Goal: Task Accomplishment & Management: Use online tool/utility

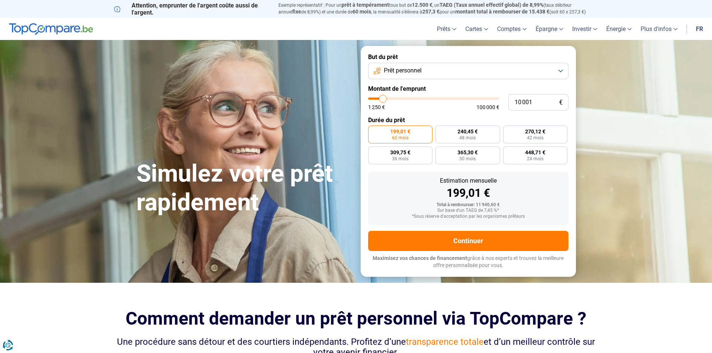
type input "13 500"
type input "13500"
type input "14 750"
type input "14750"
type input "20 000"
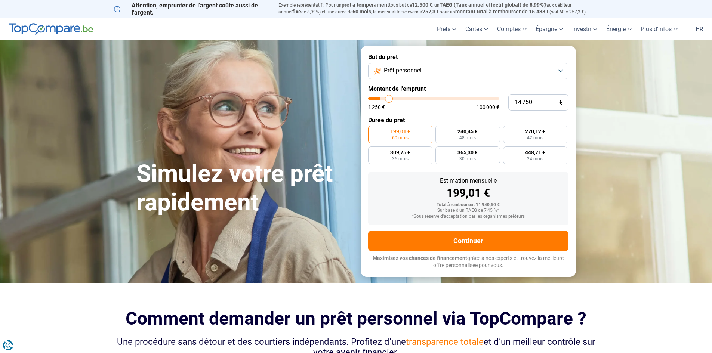
type input "20000"
type input "38 250"
type input "38250"
type input "53 000"
type input "53000"
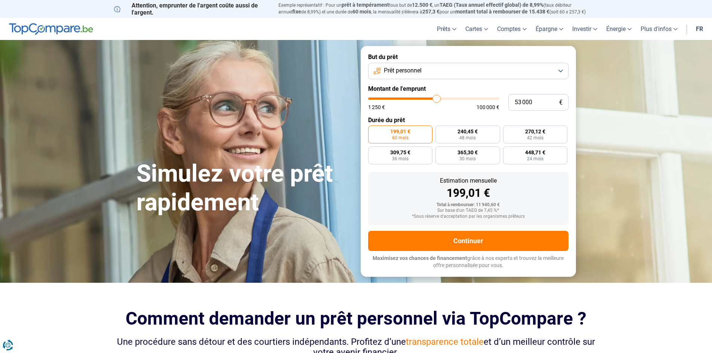
type input "66 250"
type input "66250"
type input "79 750"
type input "79750"
type input "88 250"
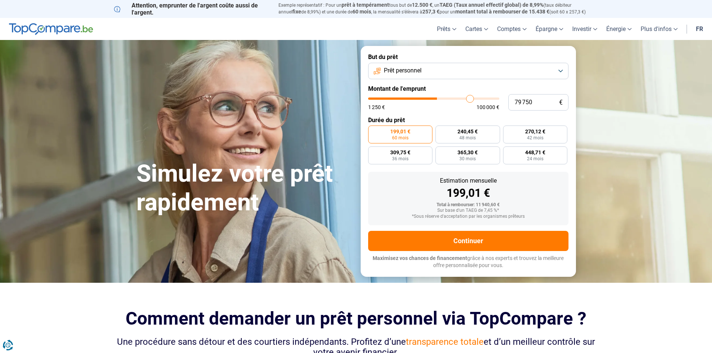
type input "88250"
type input "94 250"
type input "94250"
type input "97 250"
type input "97250"
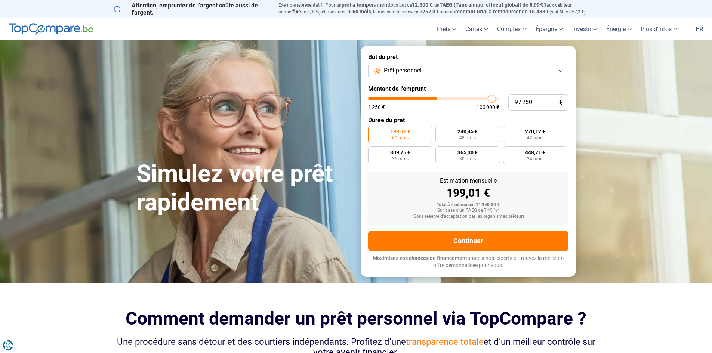
type input "99 500"
type input "99500"
type input "100 000"
type input "100000"
type input "98 500"
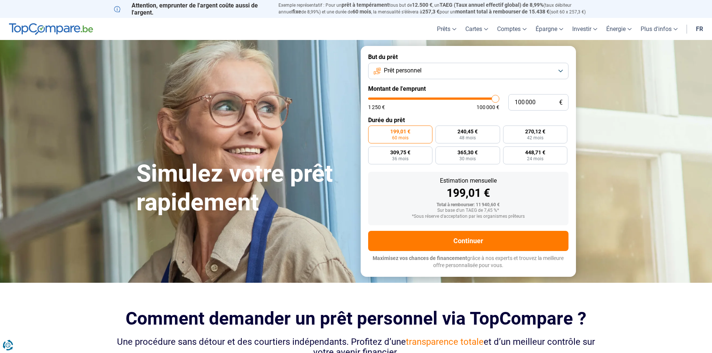
type input "98500"
type input "90 500"
type input "90500"
type input "85 500"
type input "85500"
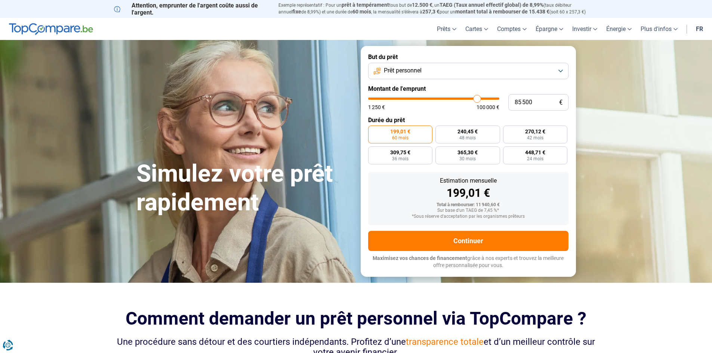
type input "81 750"
type input "81750"
type input "79 500"
type input "79500"
type input "78 750"
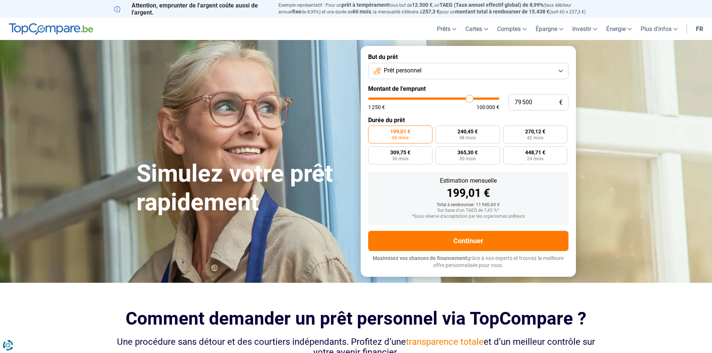
type input "78750"
type input "78 500"
type input "78500"
type input "77 000"
type input "77000"
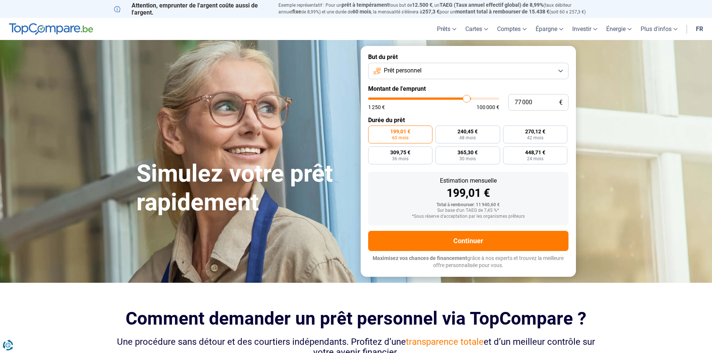
type input "75 750"
type input "75750"
type input "74 750"
type input "74750"
type input "73 500"
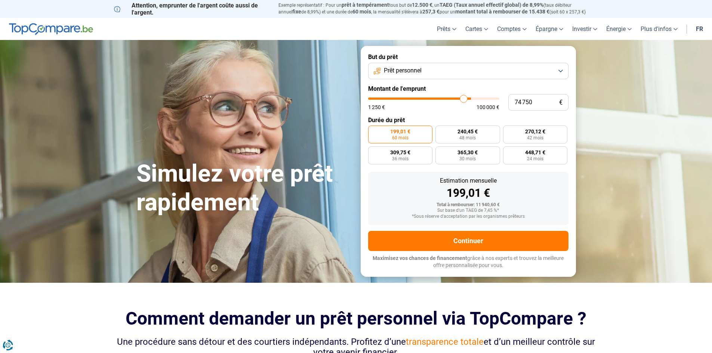
type input "73500"
type input "72 250"
type input "72250"
type input "71 750"
type input "71750"
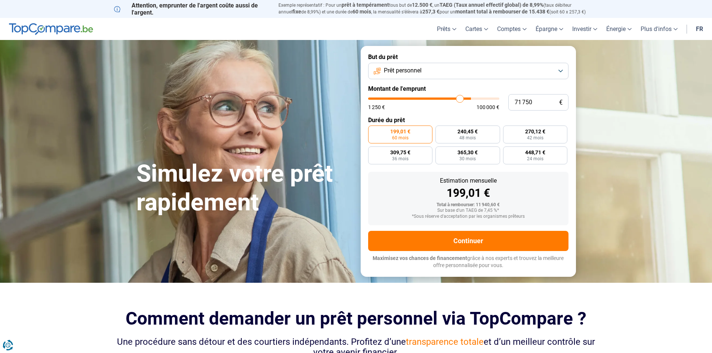
type input "71 250"
type input "71250"
type input "71 000"
type input "71000"
type input "70 750"
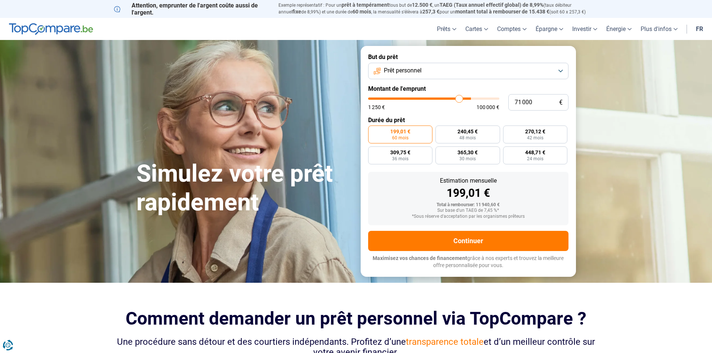
type input "70750"
type input "70 500"
type input "70500"
type input "70 250"
type input "70250"
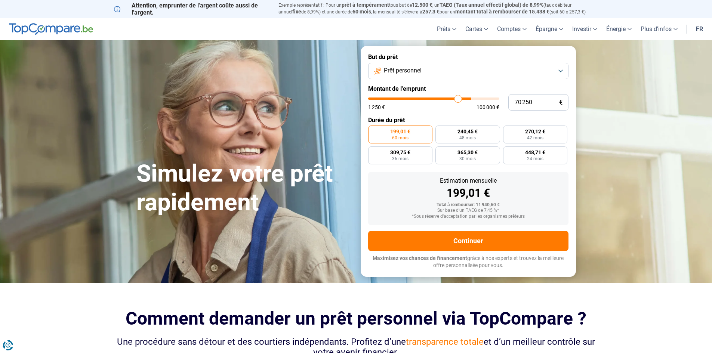
type input "69 750"
type input "69750"
type input "69 500"
type input "69500"
type input "69 250"
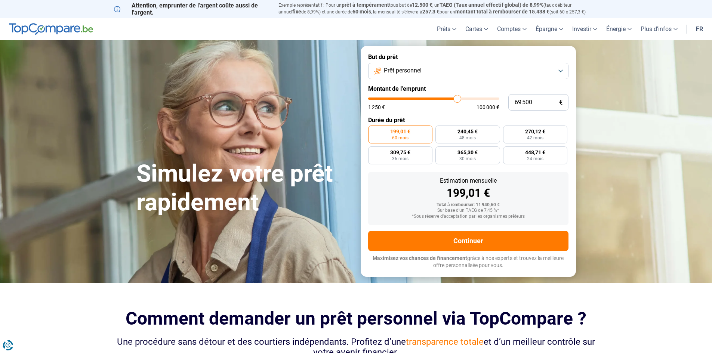
type input "69250"
type input "69 000"
type input "69000"
type input "68 750"
type input "68750"
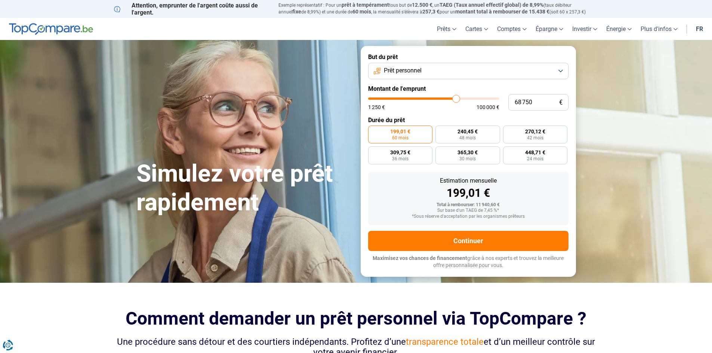
type input "68 250"
type input "68250"
type input "68 000"
type input "68000"
type input "67 750"
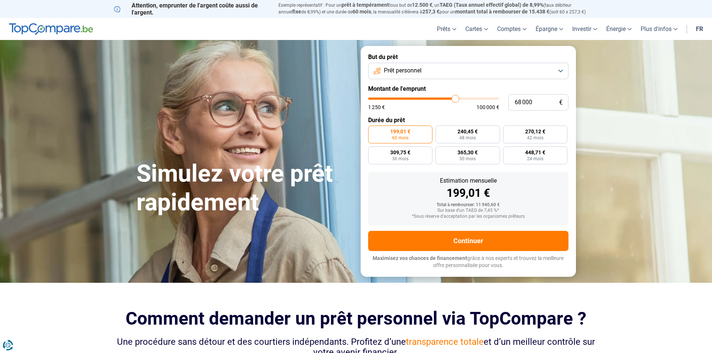
type input "67750"
type input "67 500"
type input "67500"
type input "67 250"
type input "67250"
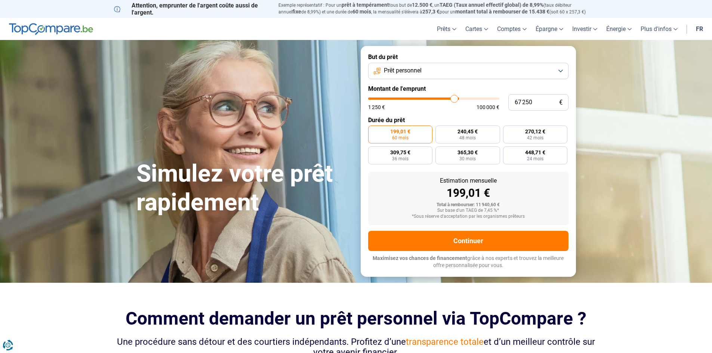
type input "66 750"
type input "66750"
type input "66 500"
type input "66500"
type input "66 000"
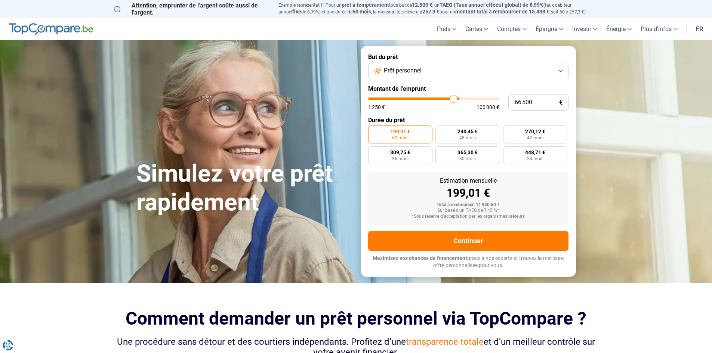
type input "66000"
type input "65 750"
type input "65750"
type input "65 000"
type input "65000"
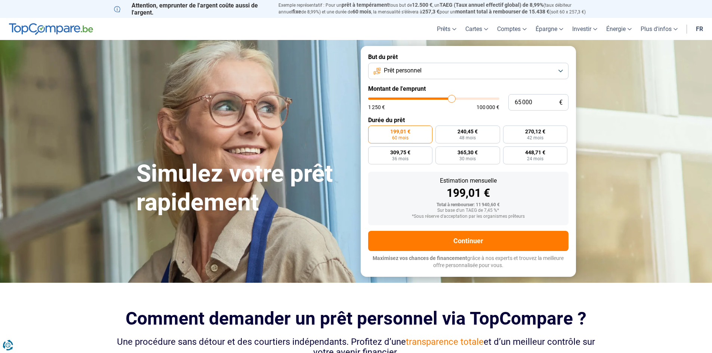
type input "64 750"
type input "64750"
type input "64 500"
type input "64500"
type input "64 250"
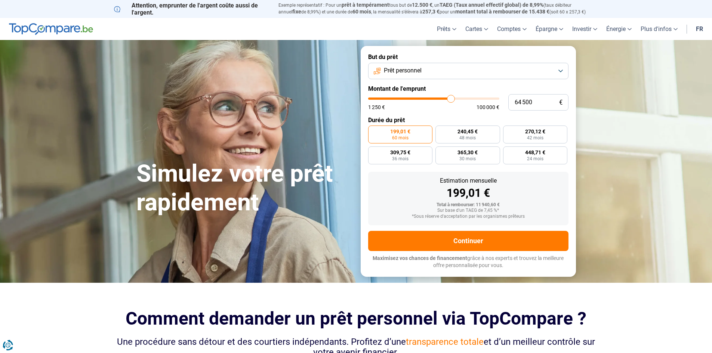
type input "64250"
type input "63 500"
type input "63500"
type input "63 250"
type input "63250"
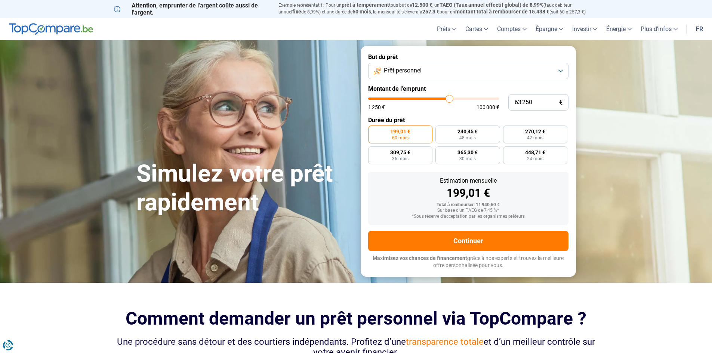
type input "63 000"
type input "63000"
type input "62 500"
type input "62500"
type input "62 250"
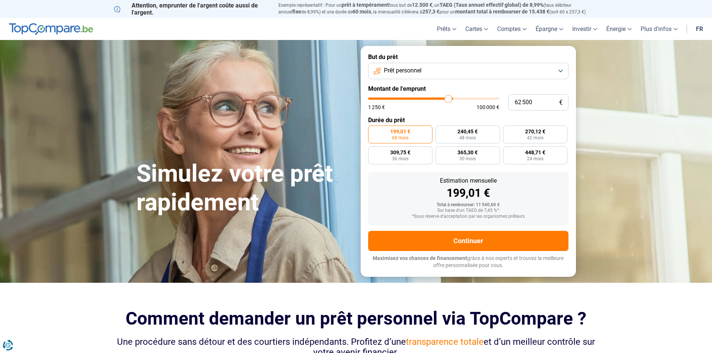
type input "62250"
type input "62 000"
type input "62000"
type input "61 750"
type input "61750"
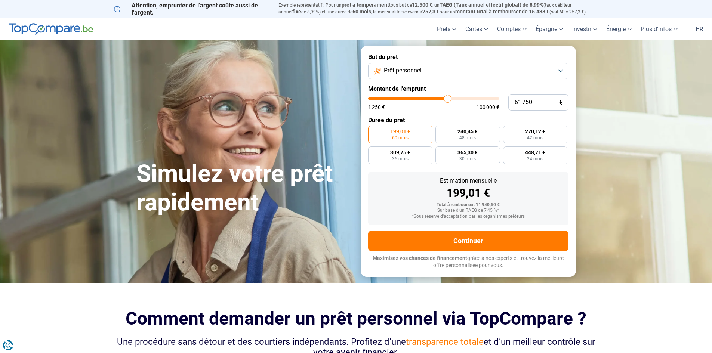
type input "61 500"
type input "61500"
type input "61 000"
type input "61000"
type input "60 750"
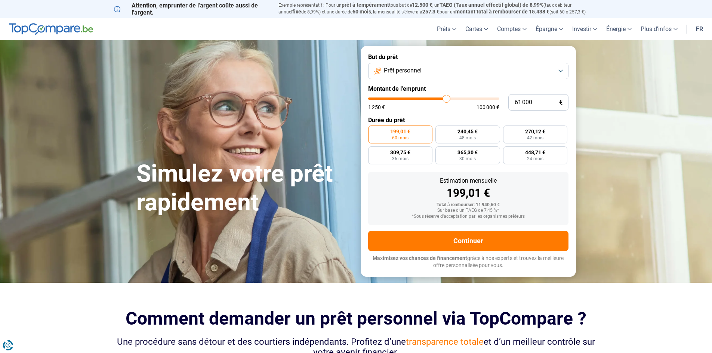
type input "60750"
type input "60 500"
type input "60500"
type input "60 250"
type input "60250"
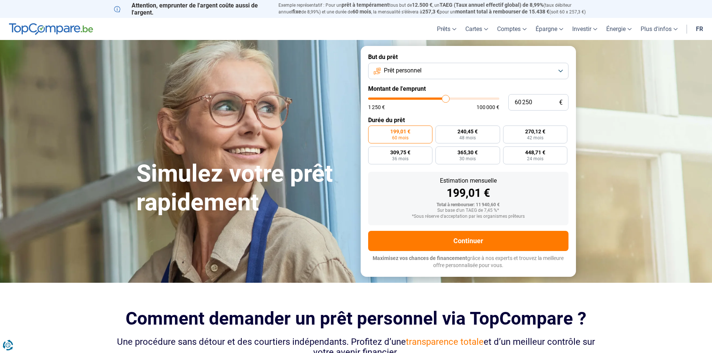
type input "60 000"
type input "60000"
type input "59 500"
type input "59500"
type input "59 250"
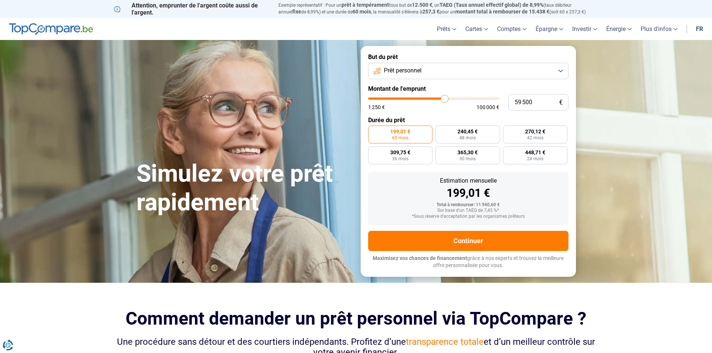
type input "59250"
type input "59 000"
type input "59000"
type input "58 750"
type input "58750"
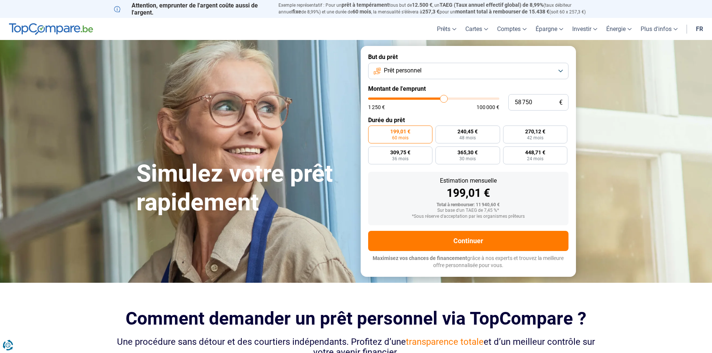
type input "58 500"
type input "58500"
type input "58 000"
type input "58000"
type input "57 750"
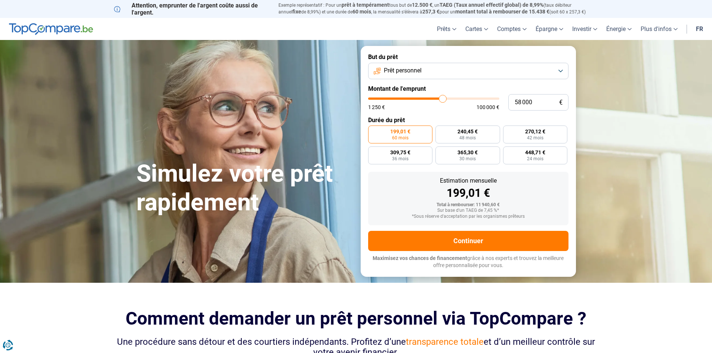
type input "57750"
type input "57 500"
type input "57500"
type input "57 250"
type input "57250"
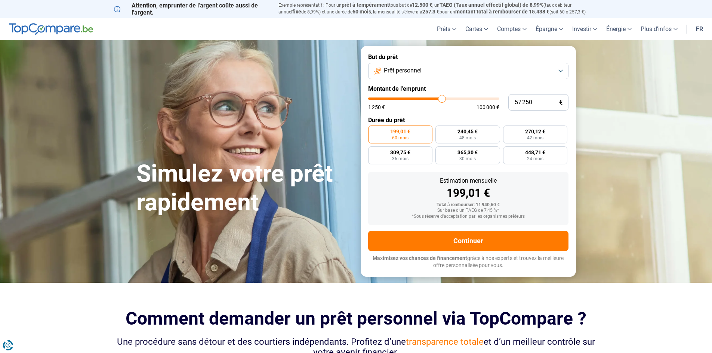
type input "57 000"
type input "57000"
type input "56 500"
type input "56500"
type input "56 250"
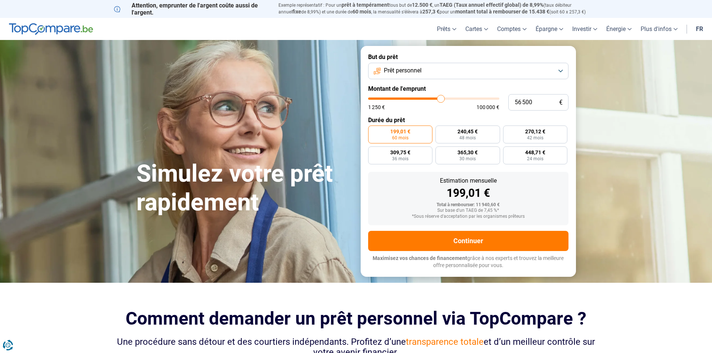
type input "56250"
type input "56 000"
type input "56000"
type input "55 750"
type input "55750"
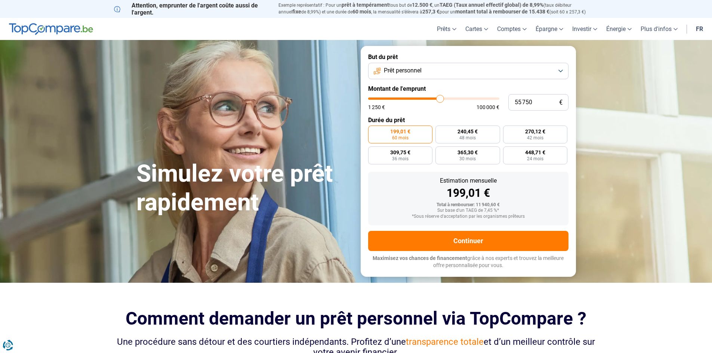
type input "55 500"
type input "55500"
type input "55 000"
type input "55000"
type input "54 750"
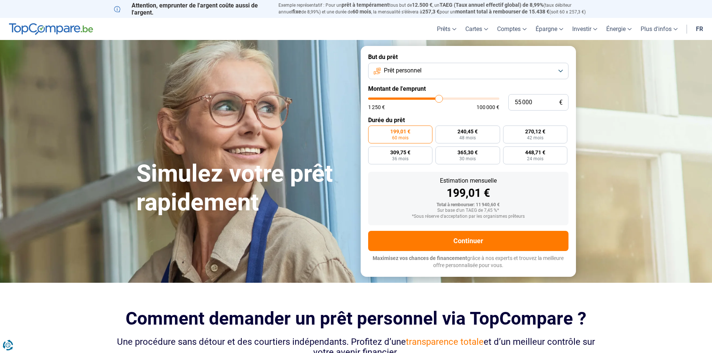
type input "54750"
type input "54 500"
type input "54500"
type input "54 250"
type input "54250"
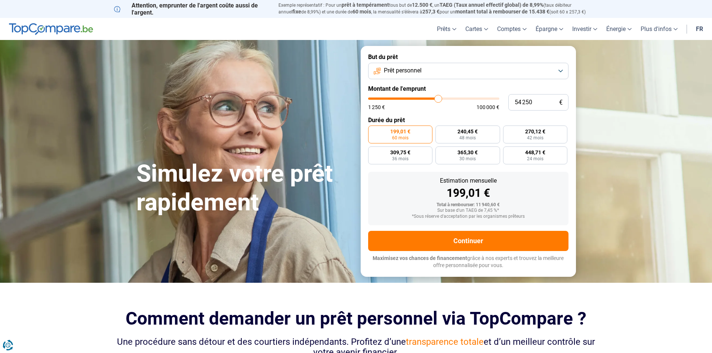
type input "54 000"
type input "54000"
type input "53 500"
type input "53500"
type input "53 250"
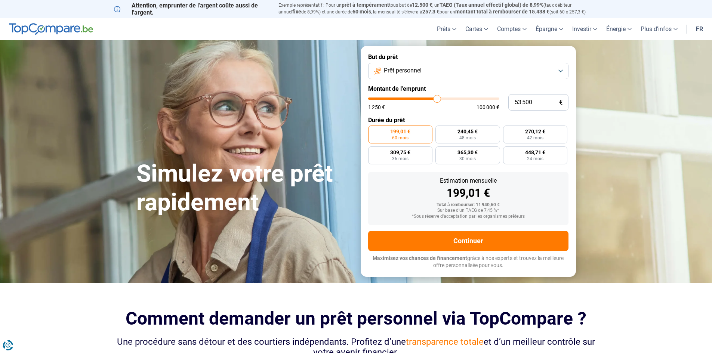
type input "53250"
type input "53 000"
type input "53000"
type input "52 750"
type input "52750"
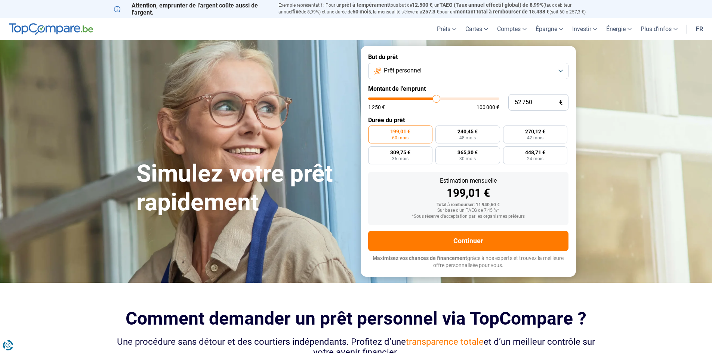
type input "52 500"
type input "52500"
type input "52 000"
type input "52000"
type input "51 750"
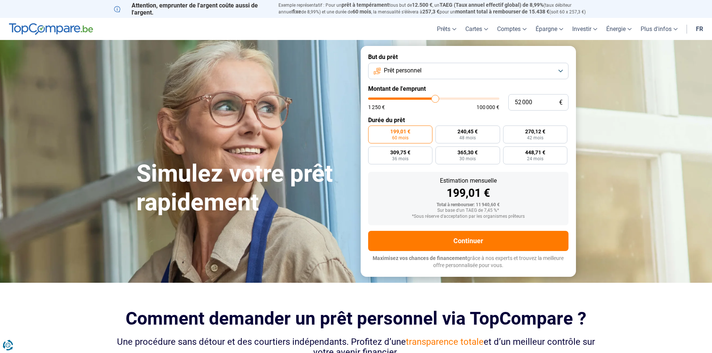
type input "51750"
type input "51 500"
type input "51500"
type input "51 250"
type input "51250"
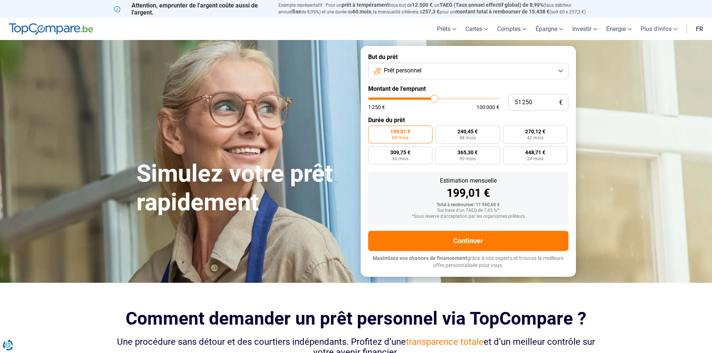
type input "51 000"
type input "51000"
type input "50 500"
type input "50500"
type input "50 250"
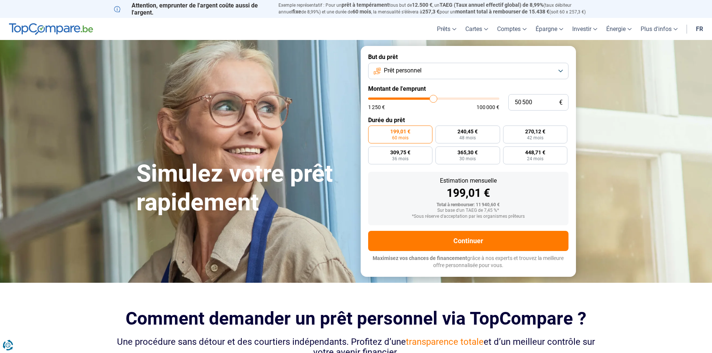
type input "50250"
type input "50 000"
type input "50000"
type input "49 750"
type input "49750"
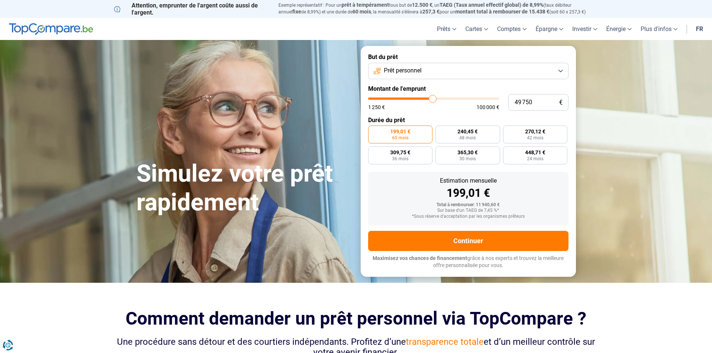
type input "49 500"
type input "49500"
type input "49 000"
type input "49000"
type input "48 750"
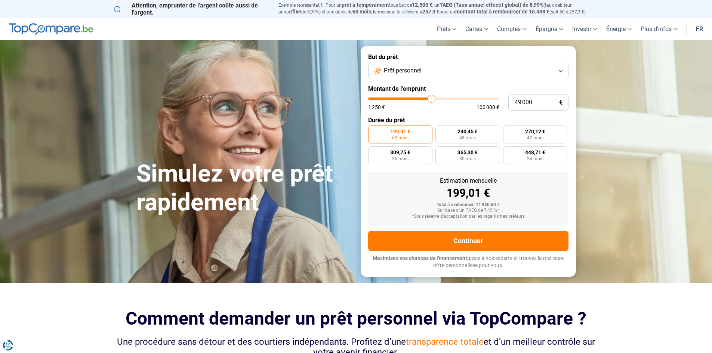
type input "48750"
type input "48 500"
type input "48500"
type input "48 250"
type input "48250"
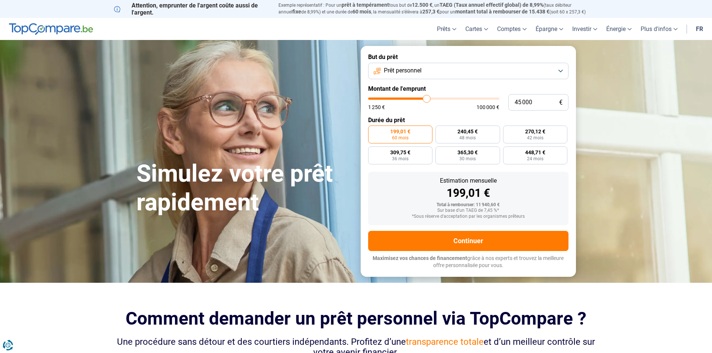
drag, startPoint x: 387, startPoint y: 95, endPoint x: 426, endPoint y: 104, distance: 40.2
click at [426, 100] on input "range" at bounding box center [433, 99] width 131 height 2
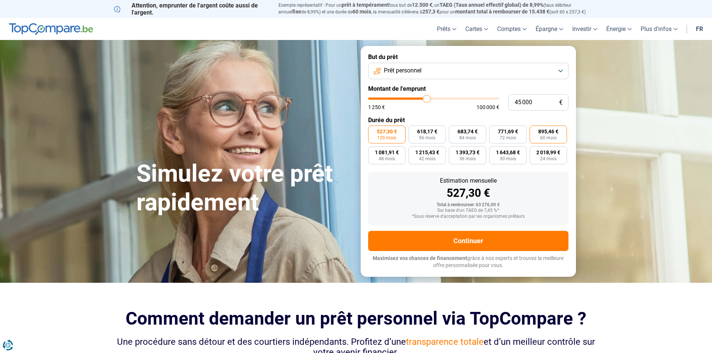
click at [551, 129] on span "895,46 €" at bounding box center [548, 131] width 20 height 5
click at [534, 129] on input "895,46 € 60 mois" at bounding box center [531, 128] width 5 height 5
click at [560, 68] on button "Prêt personnel" at bounding box center [468, 71] width 200 height 16
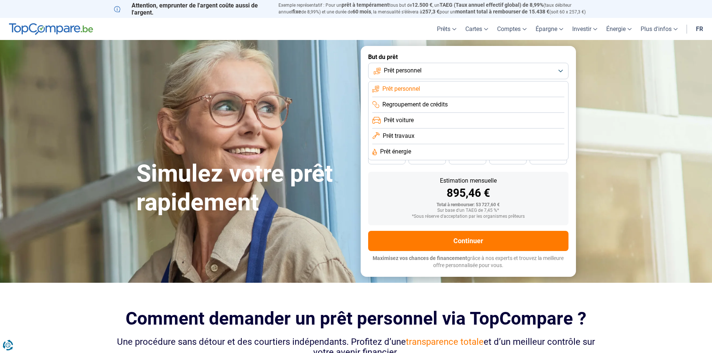
click at [432, 121] on li "Prêt voiture" at bounding box center [468, 121] width 192 height 16
